Goal: Transaction & Acquisition: Purchase product/service

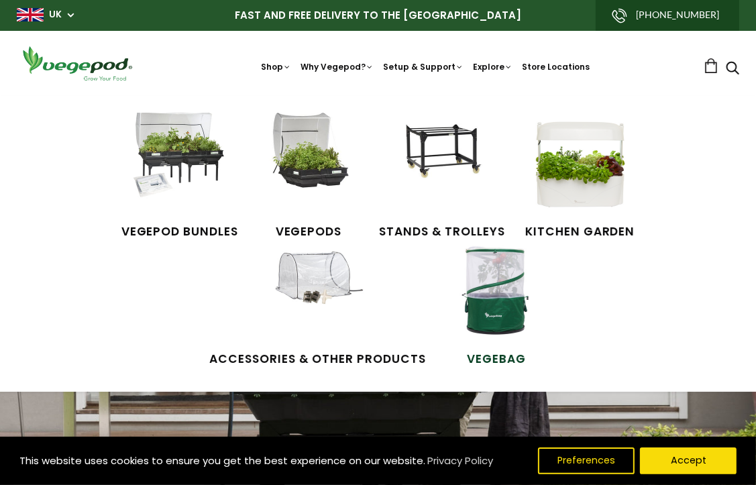
click at [485, 318] on img at bounding box center [496, 290] width 101 height 101
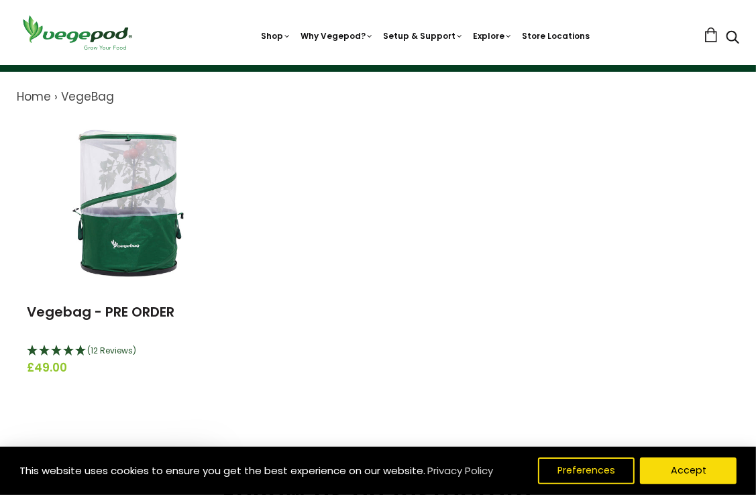
scroll to position [134, 0]
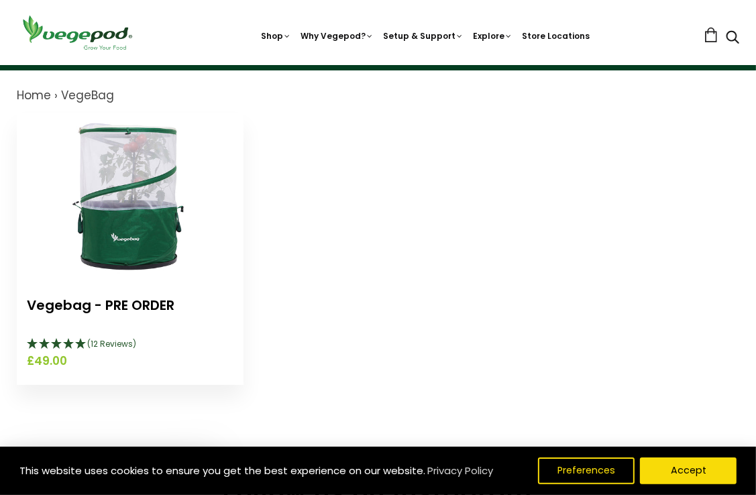
click at [131, 301] on link "Vegebag - PRE ORDER" at bounding box center [101, 305] width 148 height 19
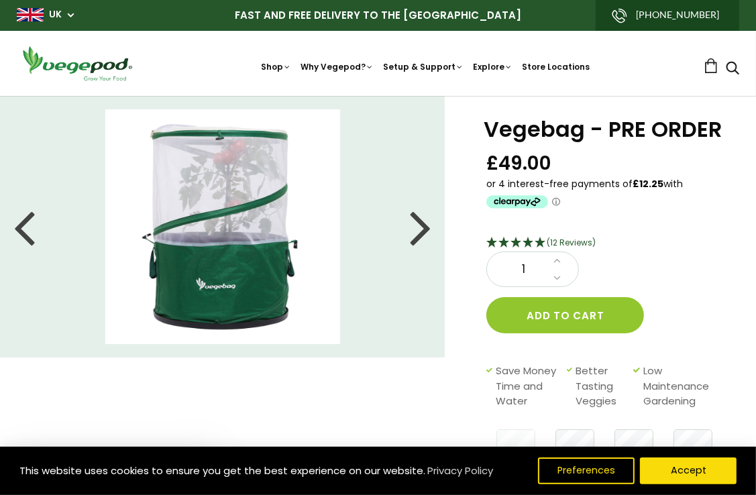
click at [419, 233] on div at bounding box center [420, 227] width 21 height 60
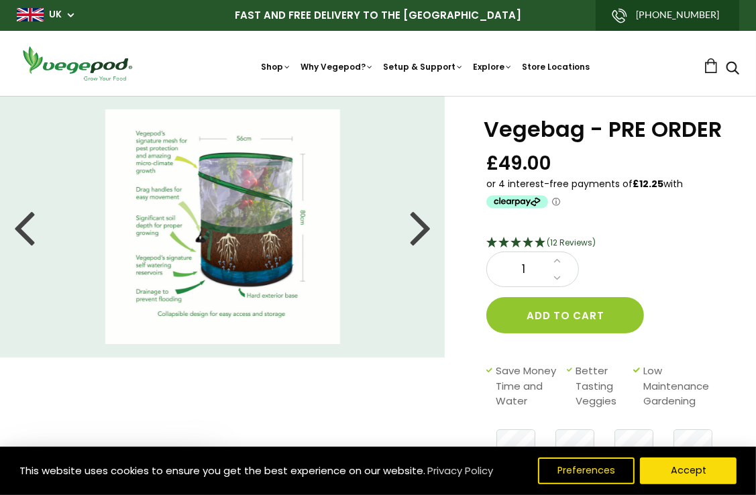
click at [180, 229] on img at bounding box center [222, 226] width 235 height 235
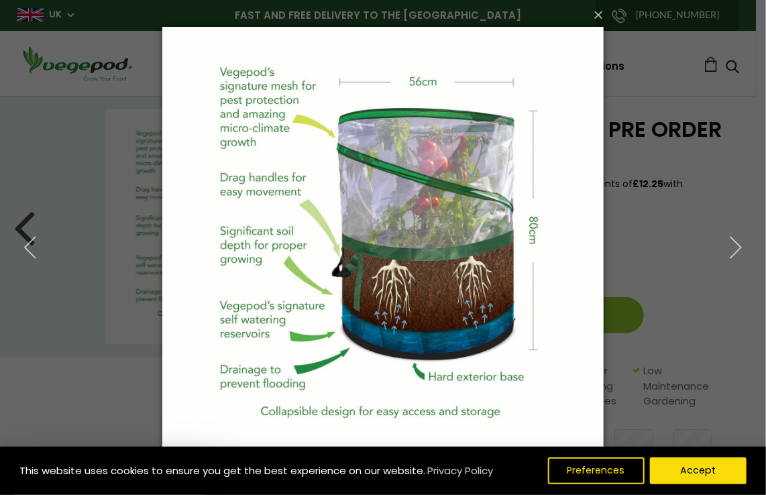
click at [627, 138] on div "× 3 of 7 Loading..." at bounding box center [383, 247] width 766 height 495
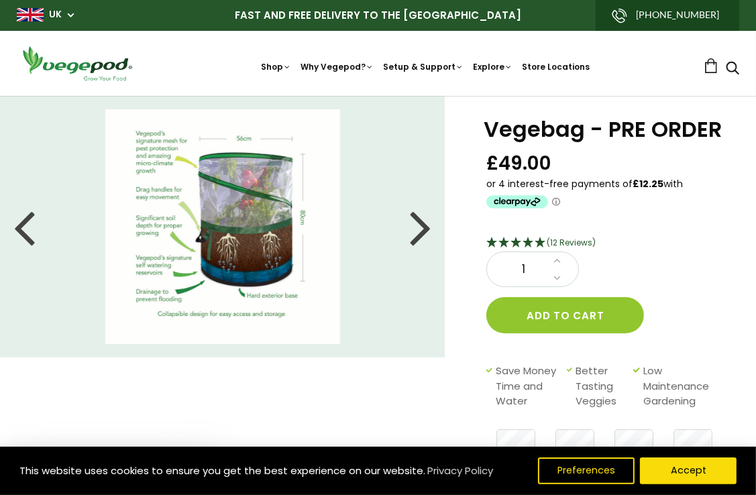
click at [429, 232] on div at bounding box center [420, 227] width 21 height 60
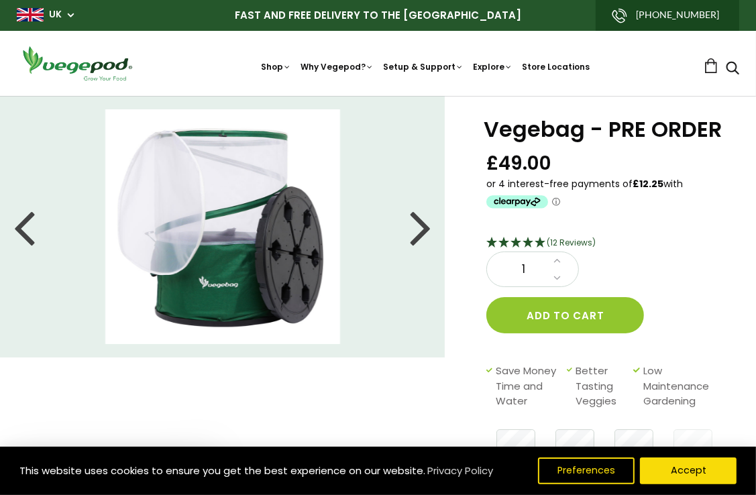
click at [415, 231] on div at bounding box center [420, 227] width 21 height 60
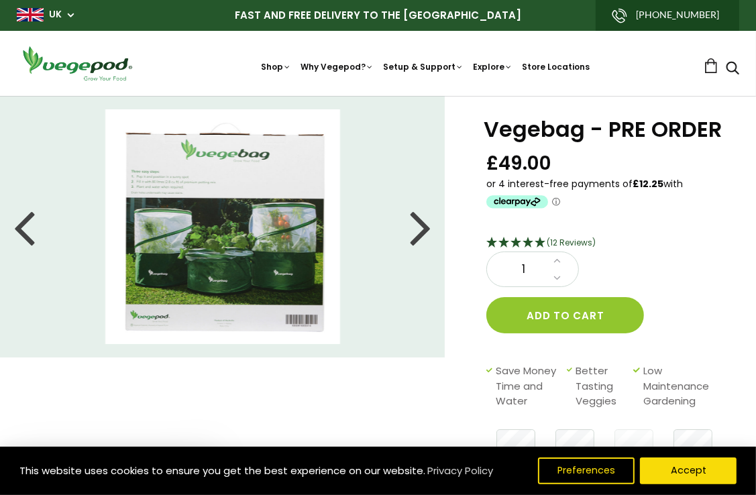
click at [218, 231] on img at bounding box center [222, 226] width 235 height 235
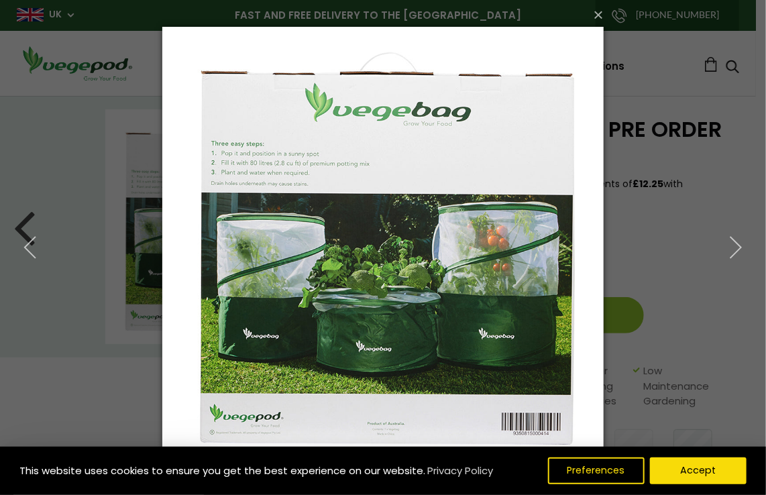
click at [285, 261] on img at bounding box center [382, 247] width 441 height 495
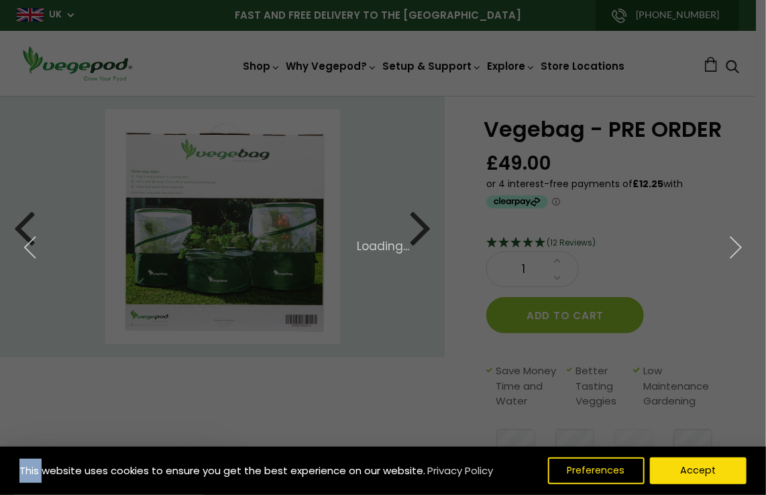
click at [285, 261] on div "× 6 of 7 Loading..." at bounding box center [383, 247] width 766 height 495
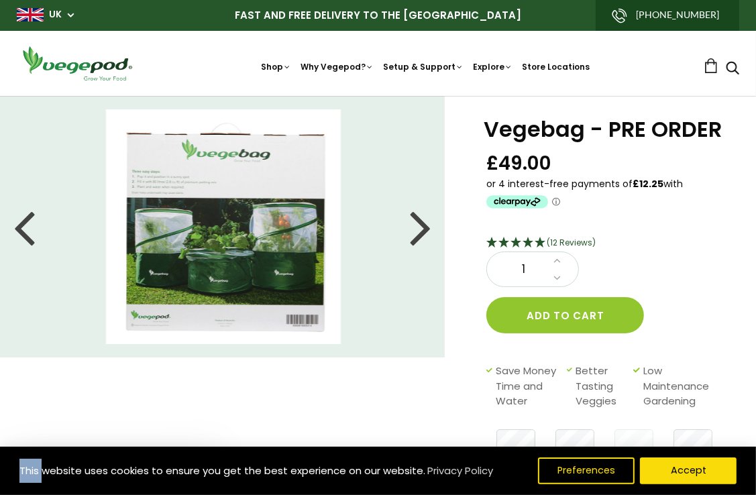
drag, startPoint x: 285, startPoint y: 261, endPoint x: 223, endPoint y: 265, distance: 62.5
click at [223, 265] on img at bounding box center [223, 226] width 235 height 235
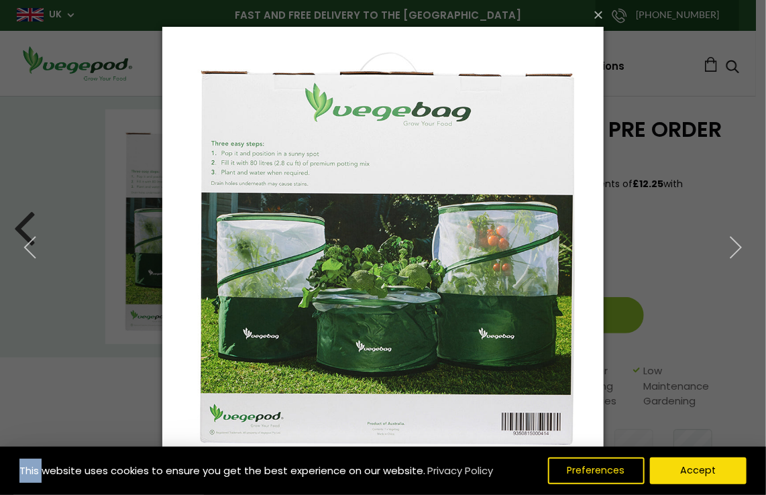
click at [590, 173] on img at bounding box center [382, 247] width 441 height 495
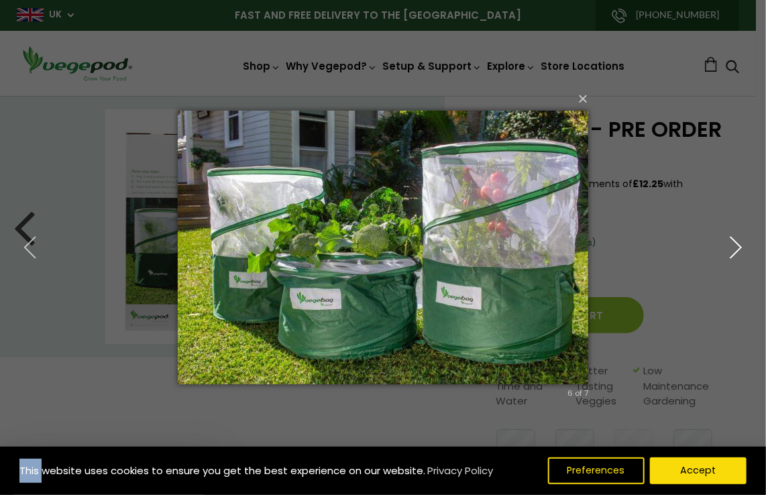
drag, startPoint x: 718, startPoint y: 213, endPoint x: 718, endPoint y: 221, distance: 7.4
click at [718, 219] on button "button" at bounding box center [736, 248] width 60 height 74
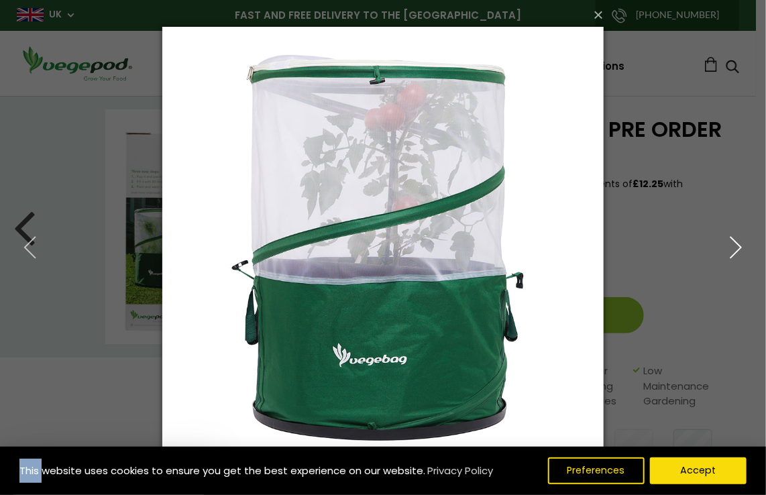
click at [741, 244] on icon "button" at bounding box center [736, 247] width 24 height 24
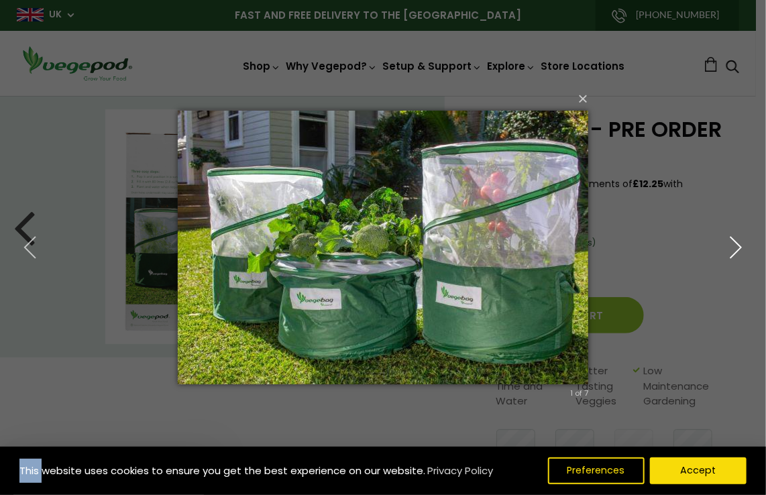
click at [741, 244] on icon "button" at bounding box center [736, 247] width 24 height 24
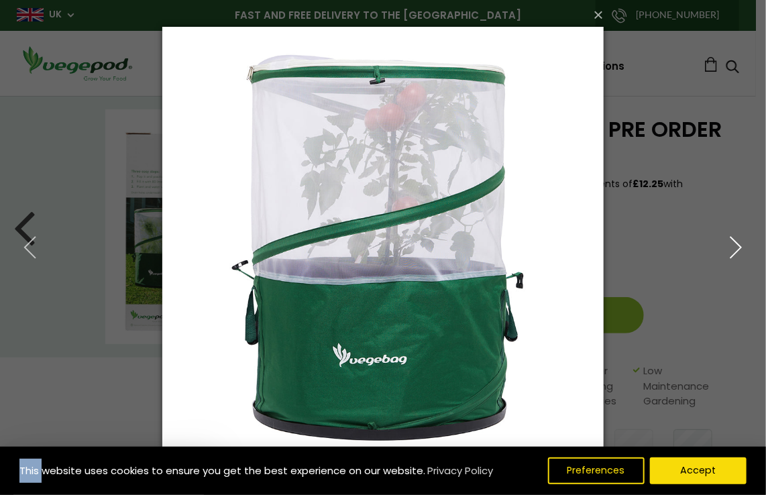
click at [741, 244] on icon "button" at bounding box center [736, 247] width 24 height 24
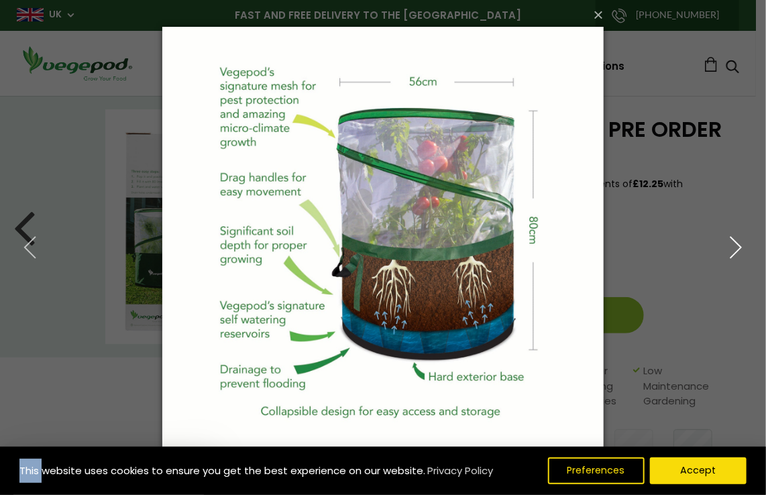
click at [741, 244] on icon "button" at bounding box center [736, 247] width 24 height 24
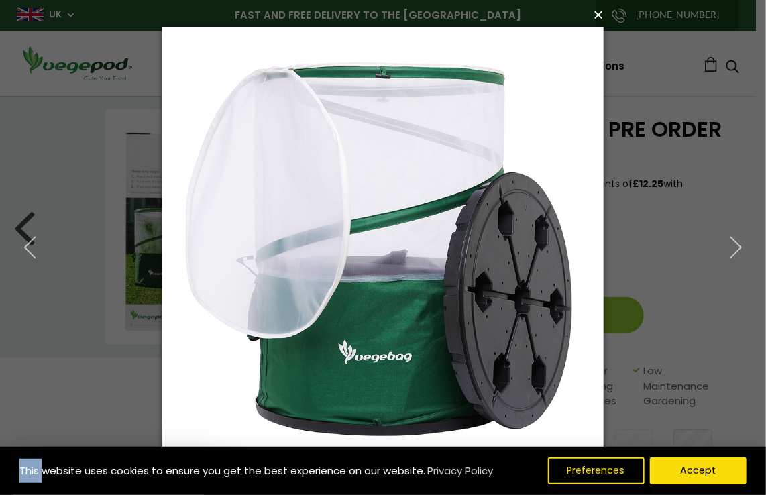
click at [596, 17] on button "×" at bounding box center [386, 15] width 441 height 30
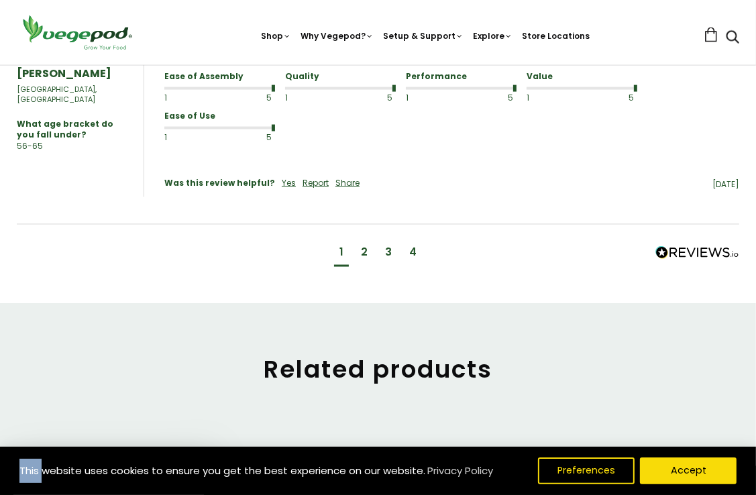
scroll to position [1543, 0]
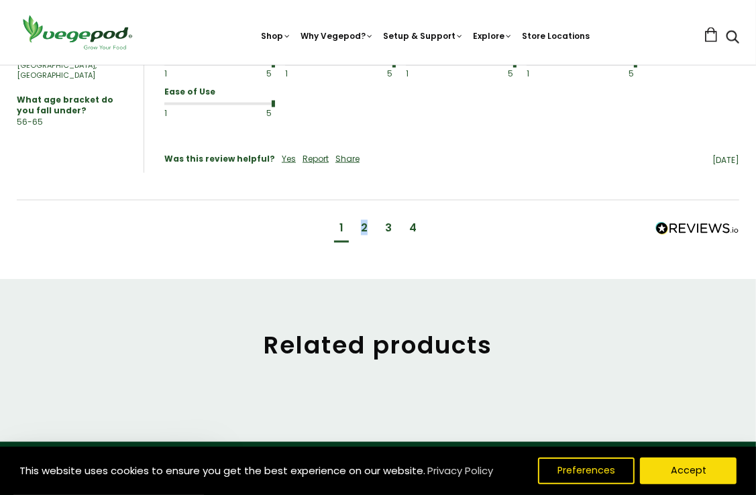
click at [365, 224] on div "2" at bounding box center [364, 228] width 7 height 15
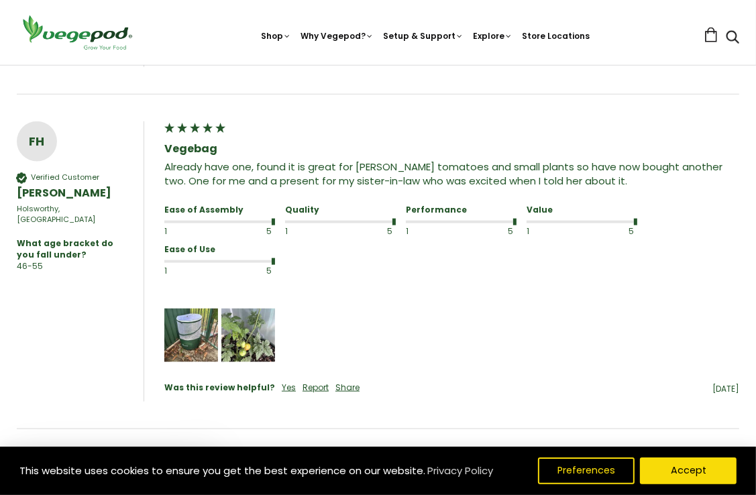
scroll to position [1218, 0]
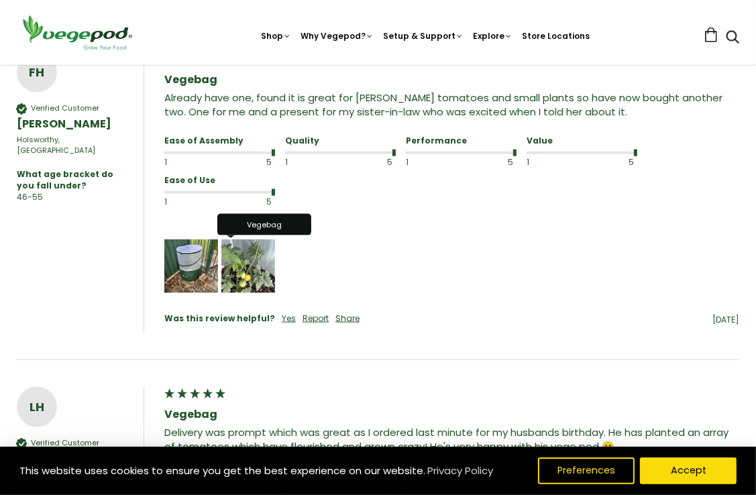
click at [252, 260] on img "Media uploaded by this customer." at bounding box center [248, 266] width 54 height 54
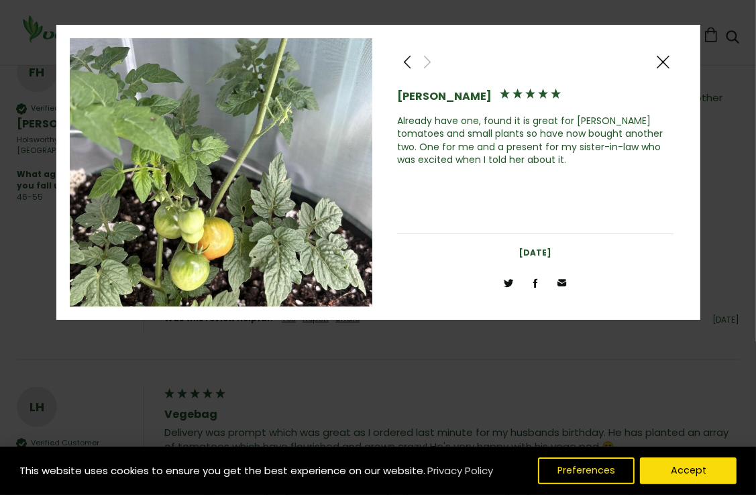
click at [660, 61] on span at bounding box center [663, 62] width 16 height 17
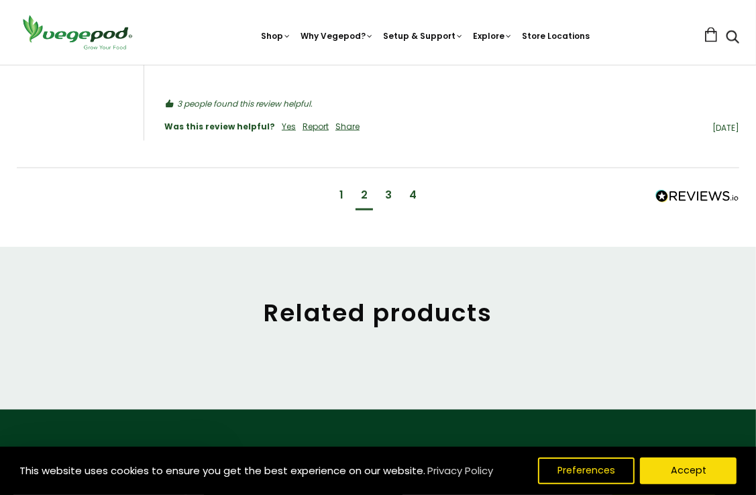
scroll to position [1652, 0]
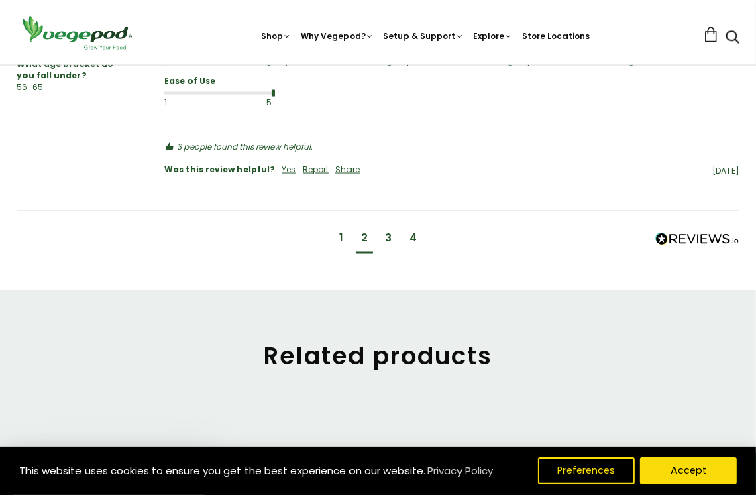
click at [386, 231] on div "3" at bounding box center [388, 238] width 7 height 15
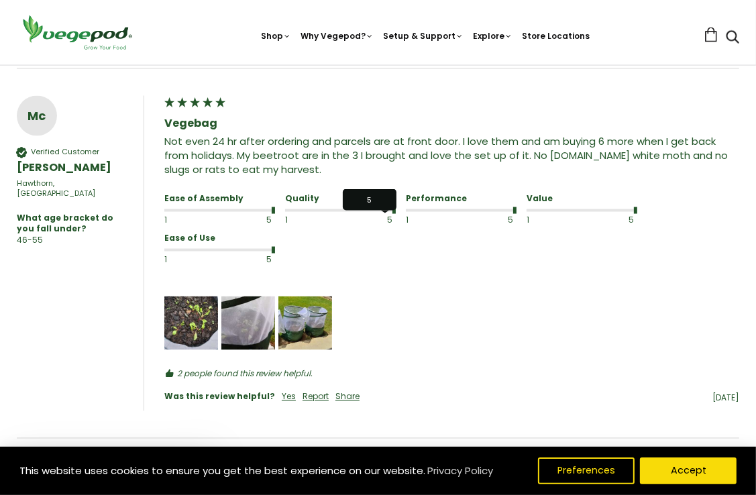
scroll to position [1554, 0]
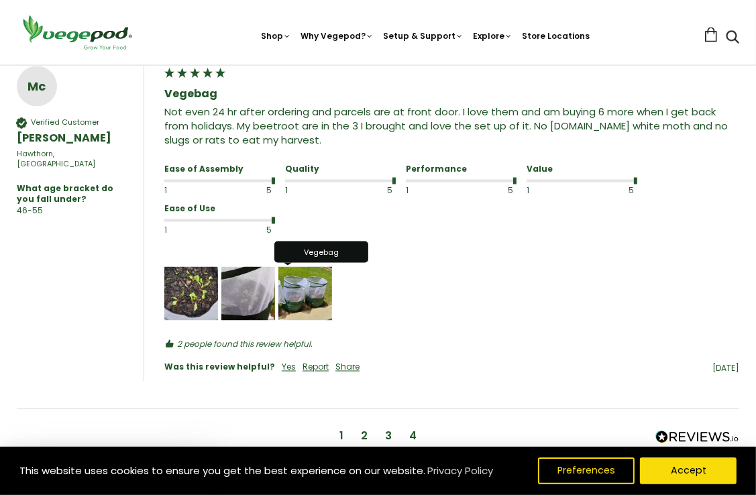
click at [294, 291] on img "Media uploaded by this customer." at bounding box center [305, 294] width 54 height 54
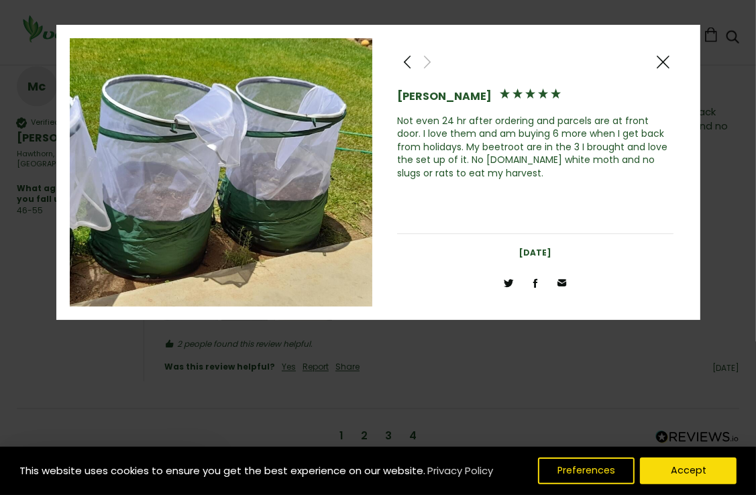
click at [404, 59] on span at bounding box center [407, 62] width 16 height 17
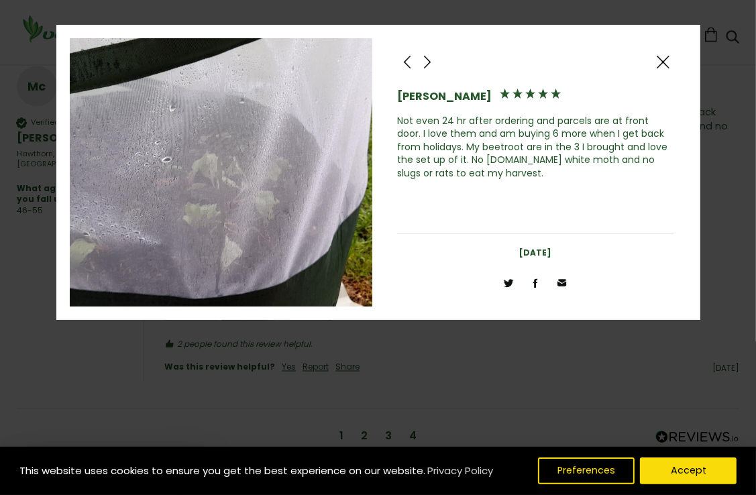
click at [404, 59] on span at bounding box center [407, 62] width 16 height 17
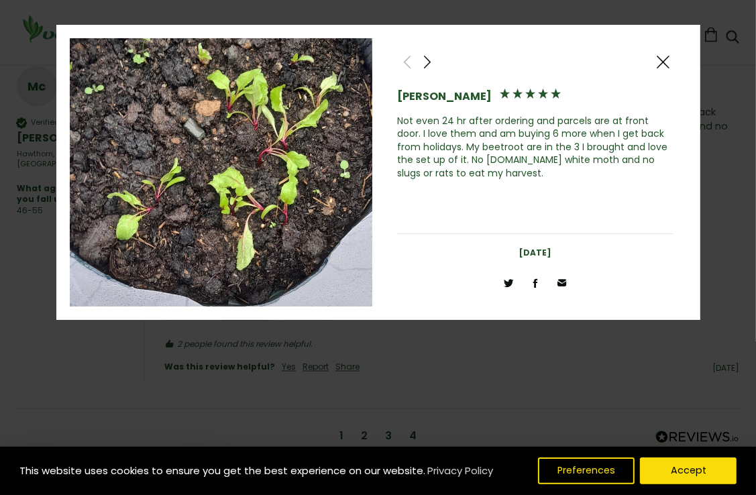
click at [660, 60] on span at bounding box center [663, 62] width 16 height 17
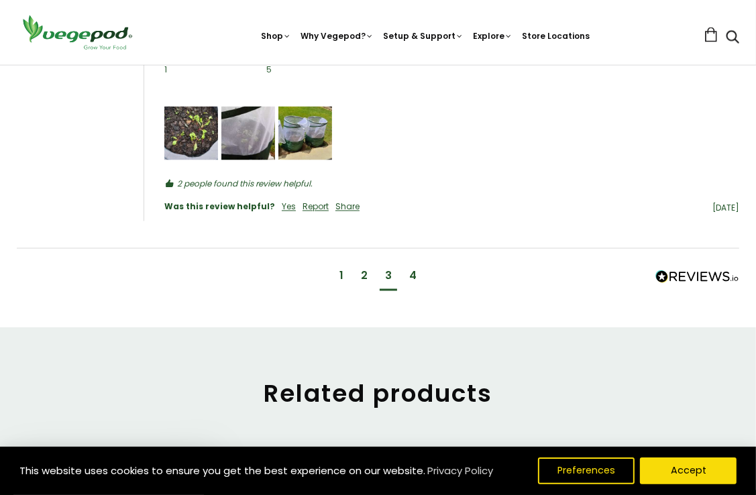
scroll to position [1786, 0]
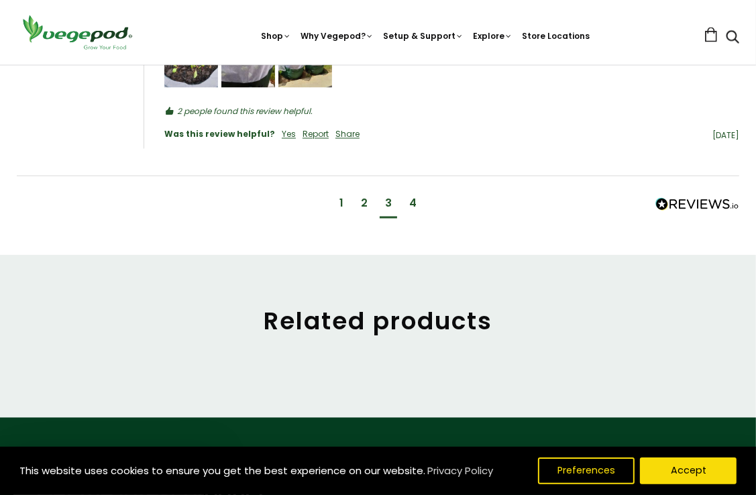
click at [416, 203] on div "4" at bounding box center [413, 205] width 18 height 25
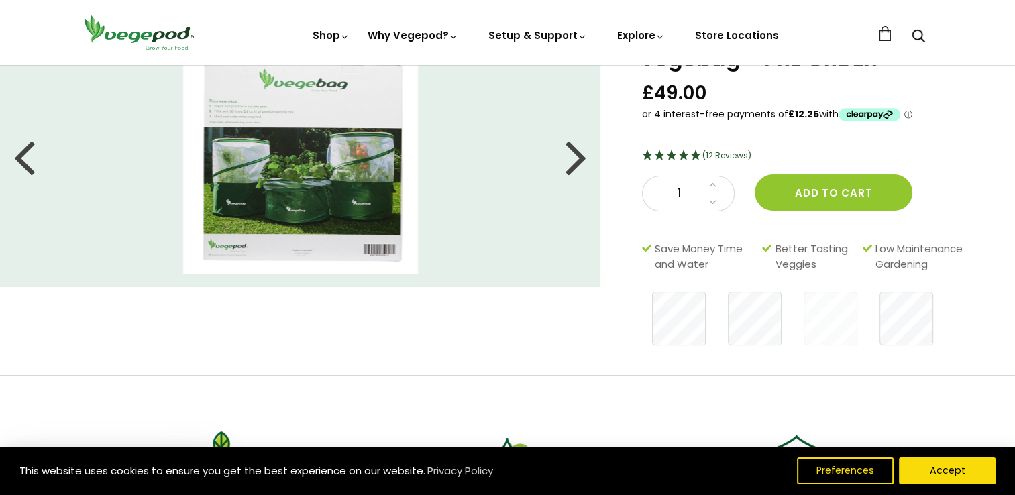
scroll to position [0, 0]
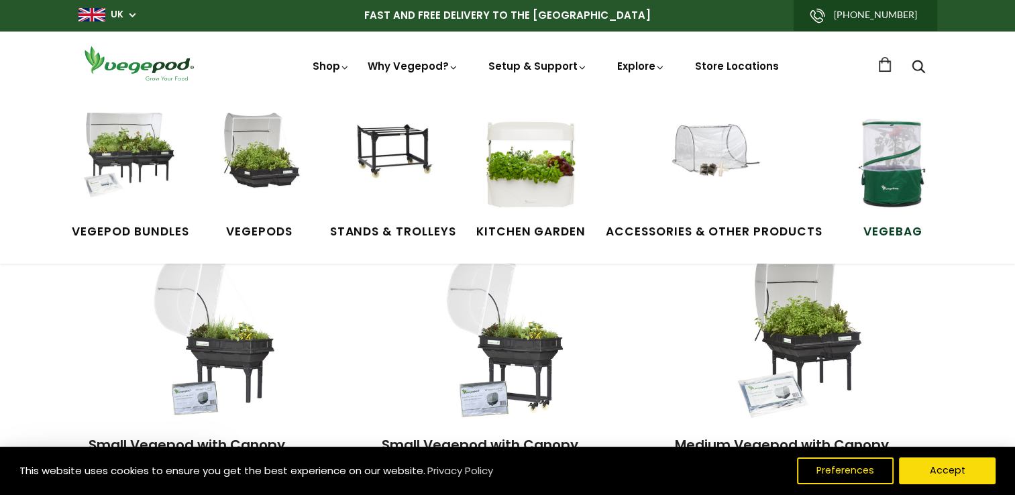
click at [895, 213] on img at bounding box center [893, 163] width 101 height 101
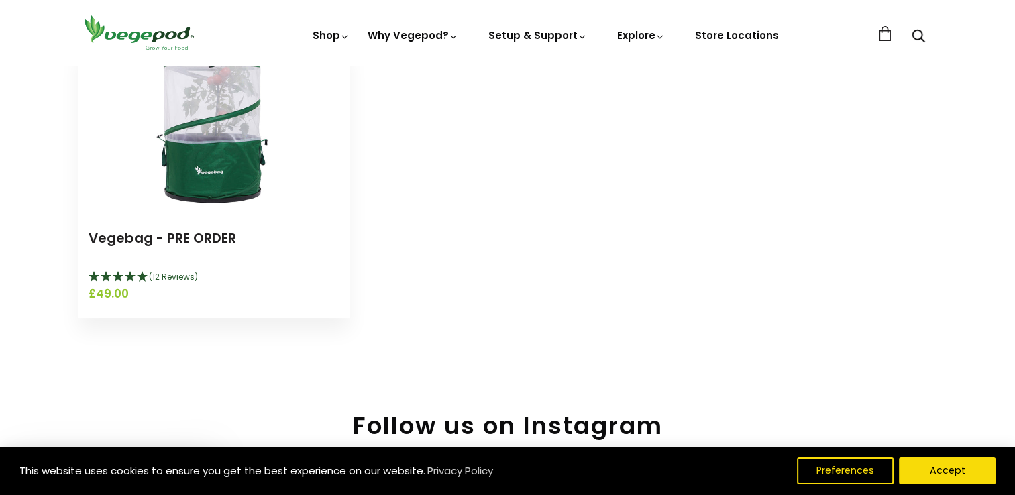
scroll to position [201, 0]
click at [227, 175] on img at bounding box center [214, 130] width 168 height 168
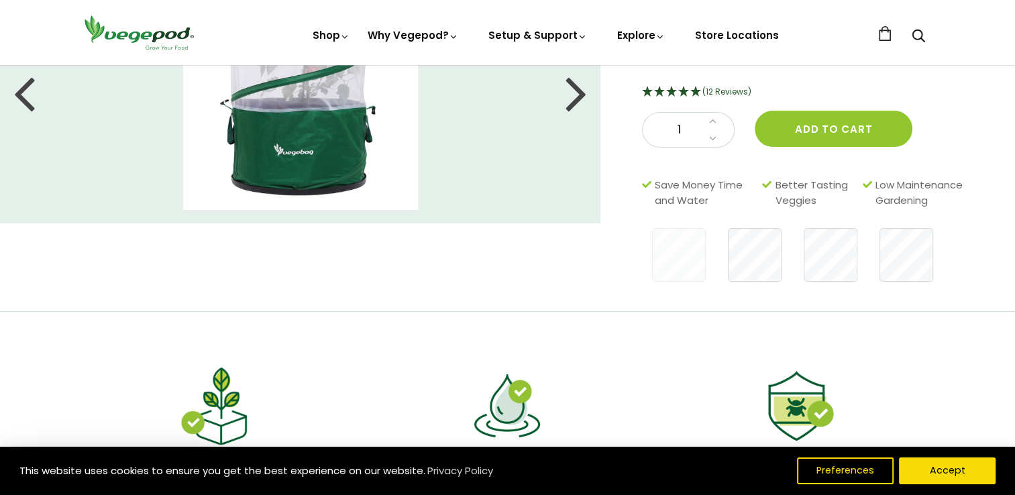
scroll to position [67, 0]
